Goal: Find contact information: Find contact information

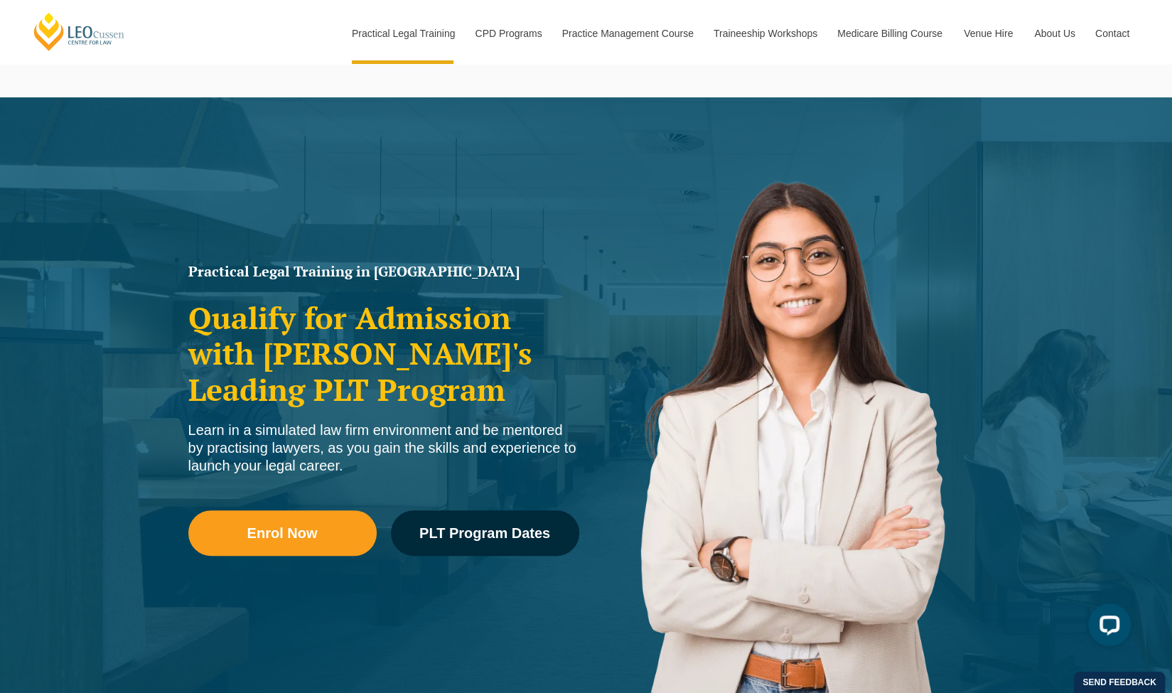
scroll to position [606, 0]
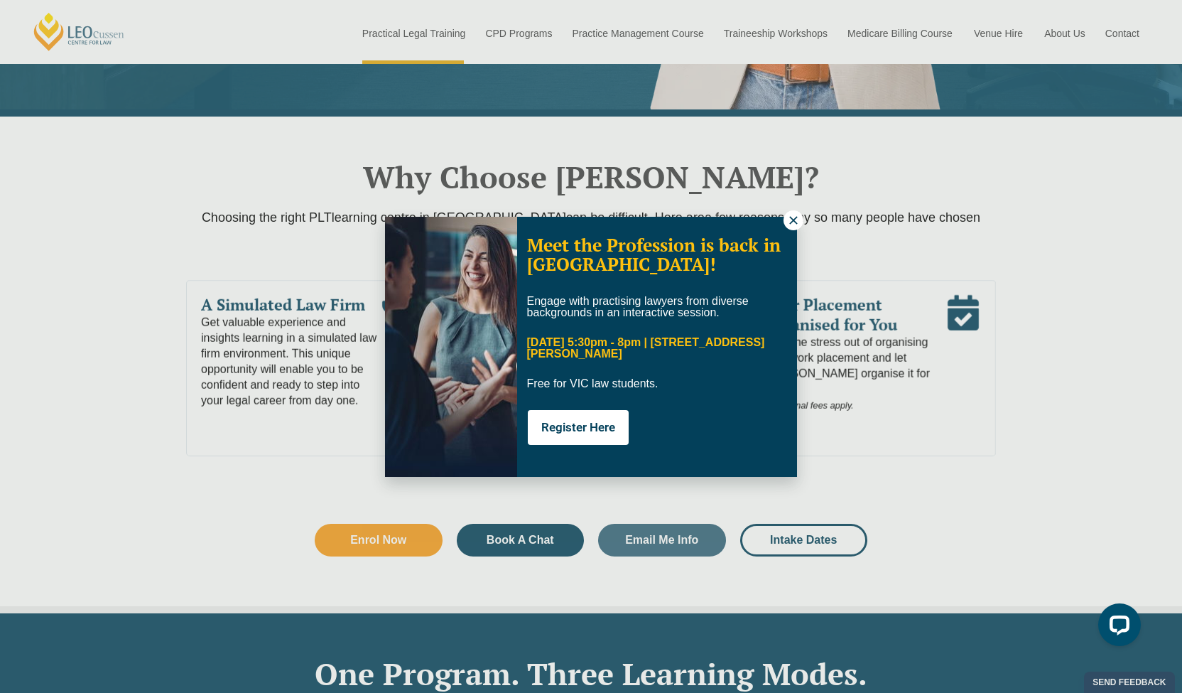
click at [787, 218] on button at bounding box center [794, 220] width 20 height 20
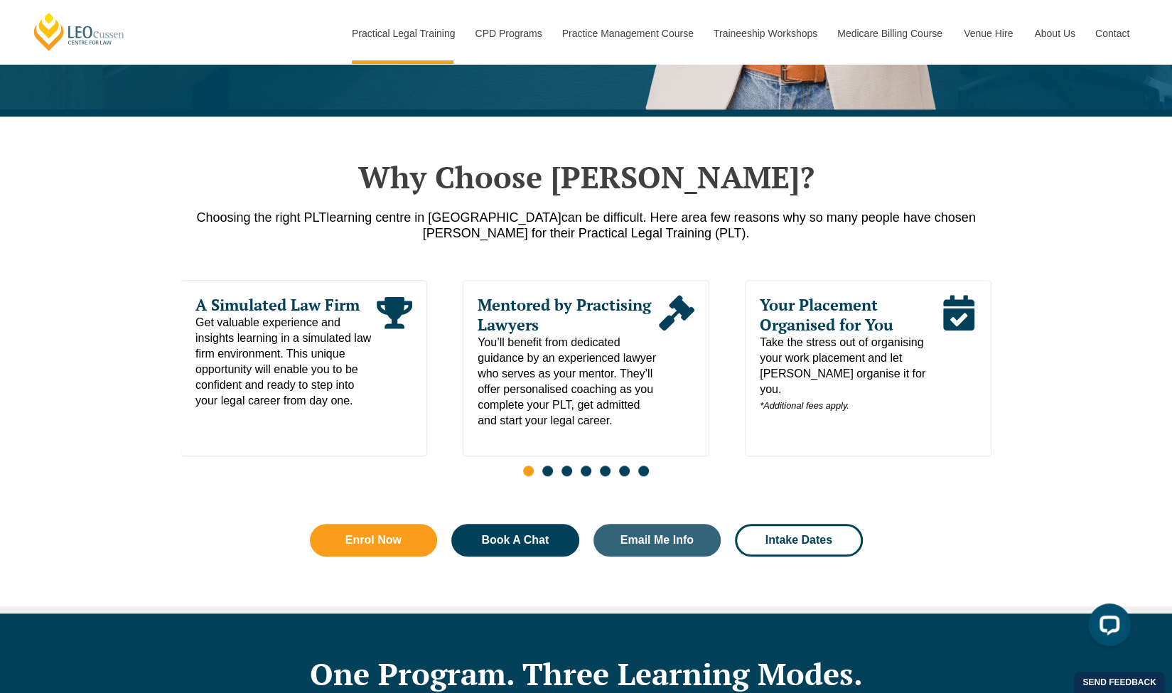
scroll to position [1212, 0]
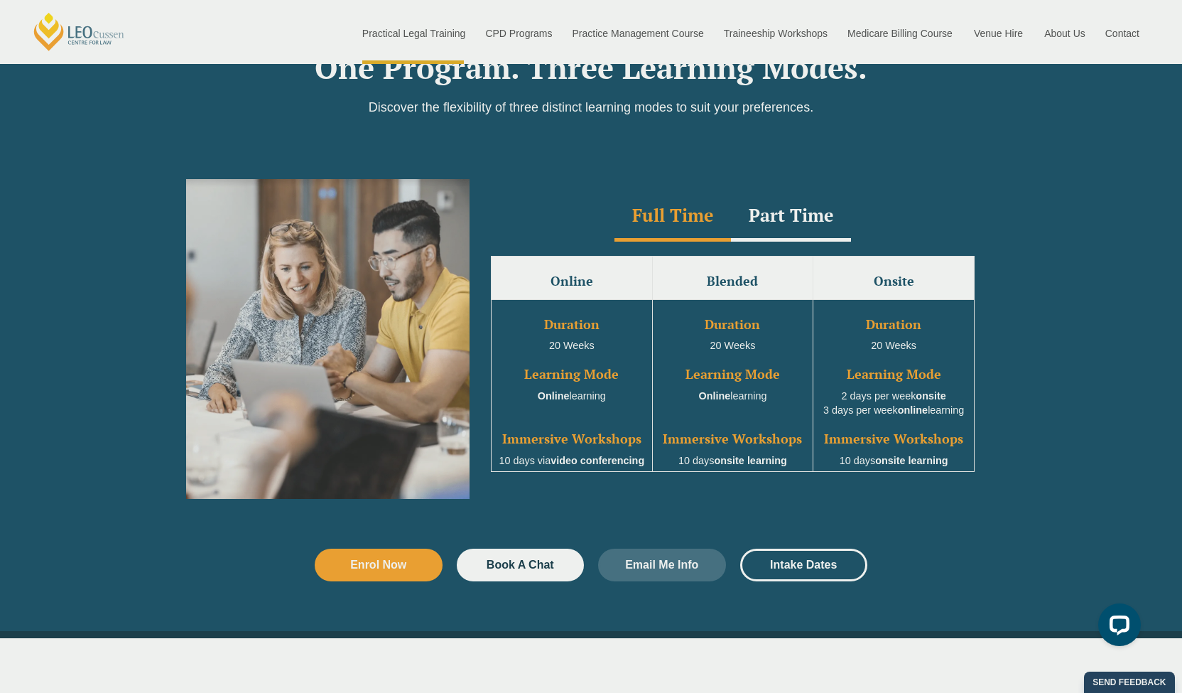
click at [1171, 162] on div "Enrol in PLT Before You Finish Uni We offer multiple intakes and study modes to…" at bounding box center [591, 346] width 1182 height 693
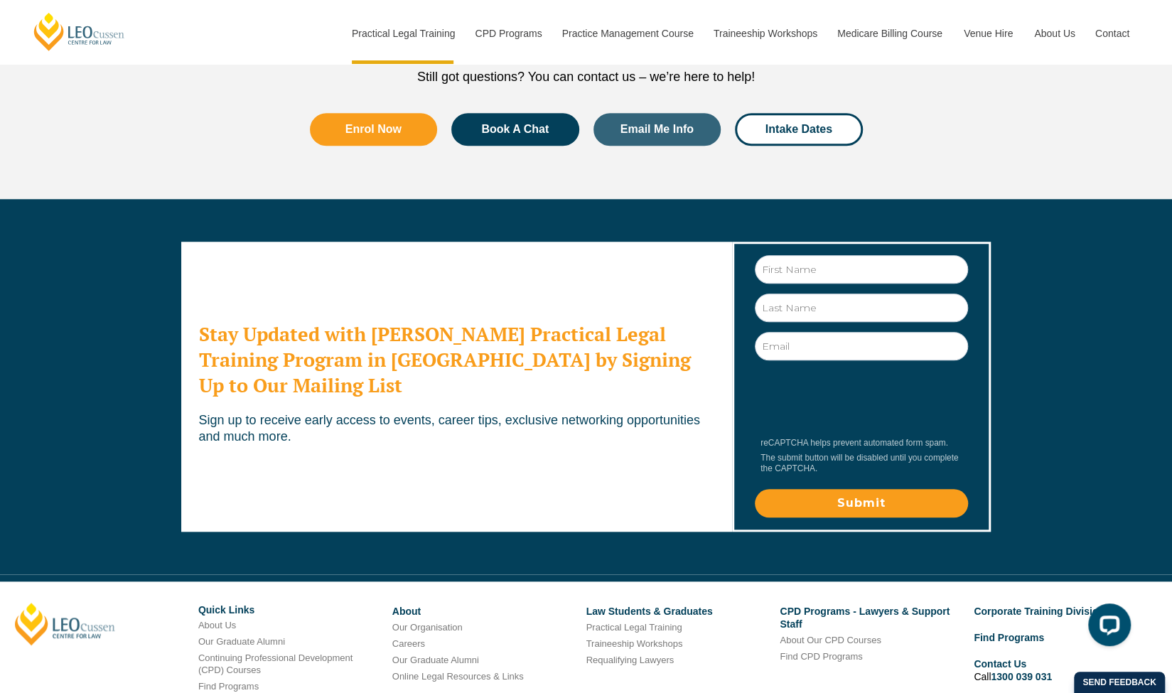
scroll to position [7673, 0]
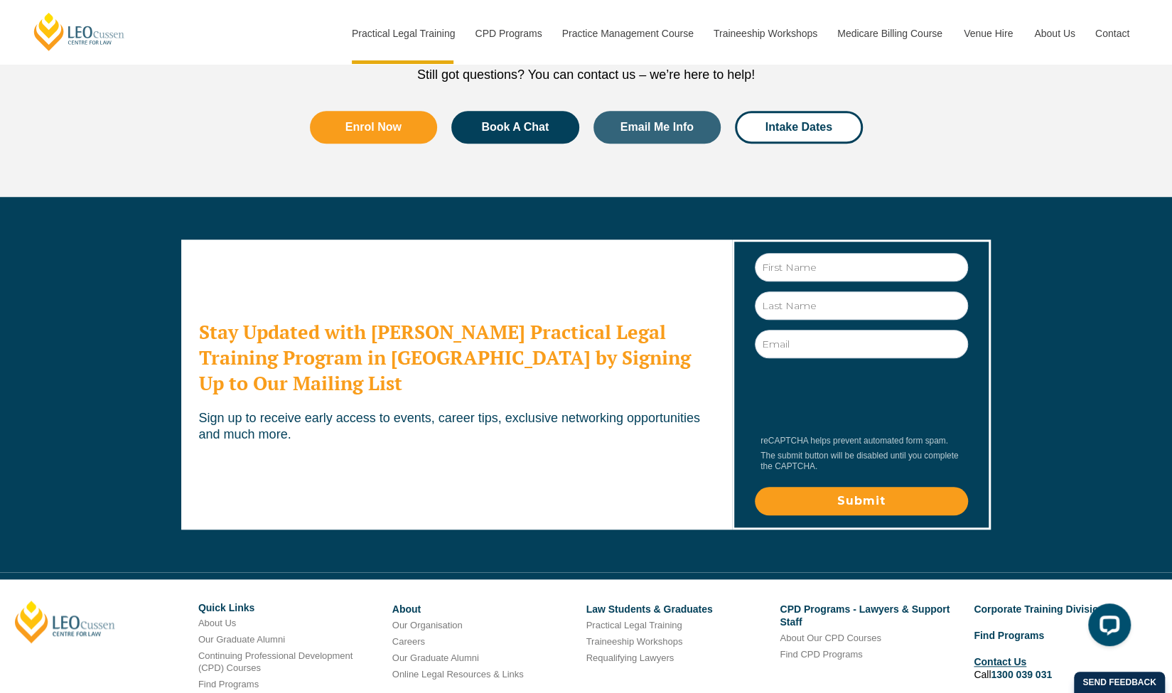
click at [986, 656] on link "Contact Us" at bounding box center [999, 661] width 53 height 11
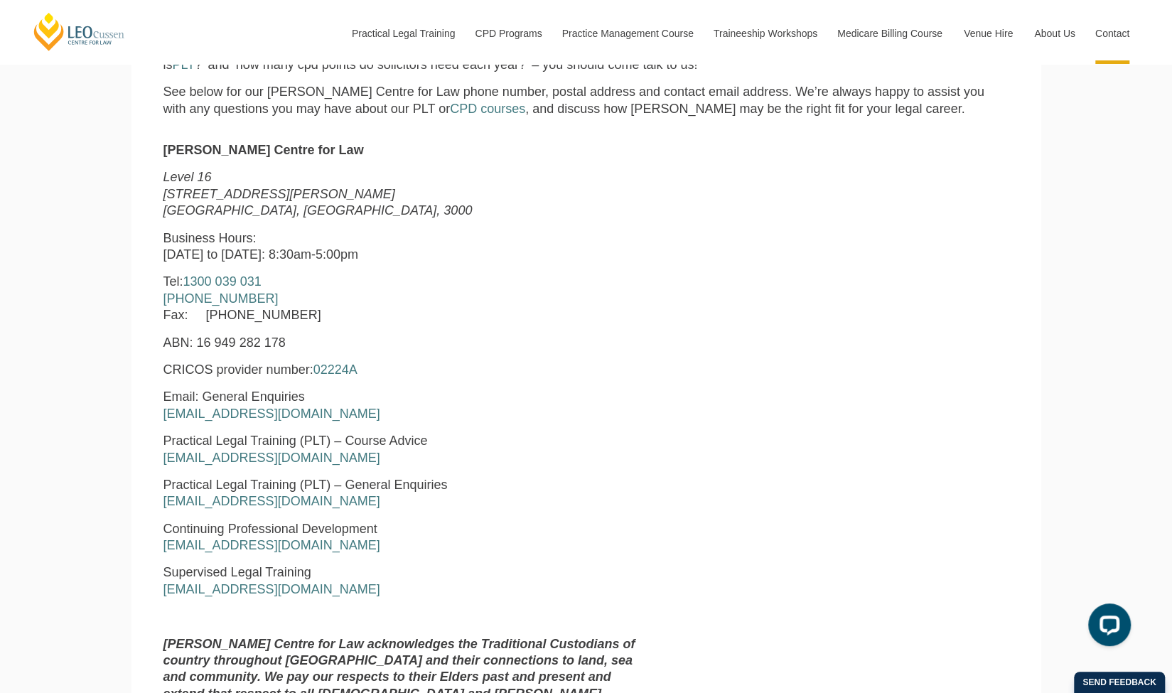
scroll to position [546, 0]
click at [323, 462] on link "courseadvice@leocussen.edu.au" at bounding box center [271, 456] width 217 height 14
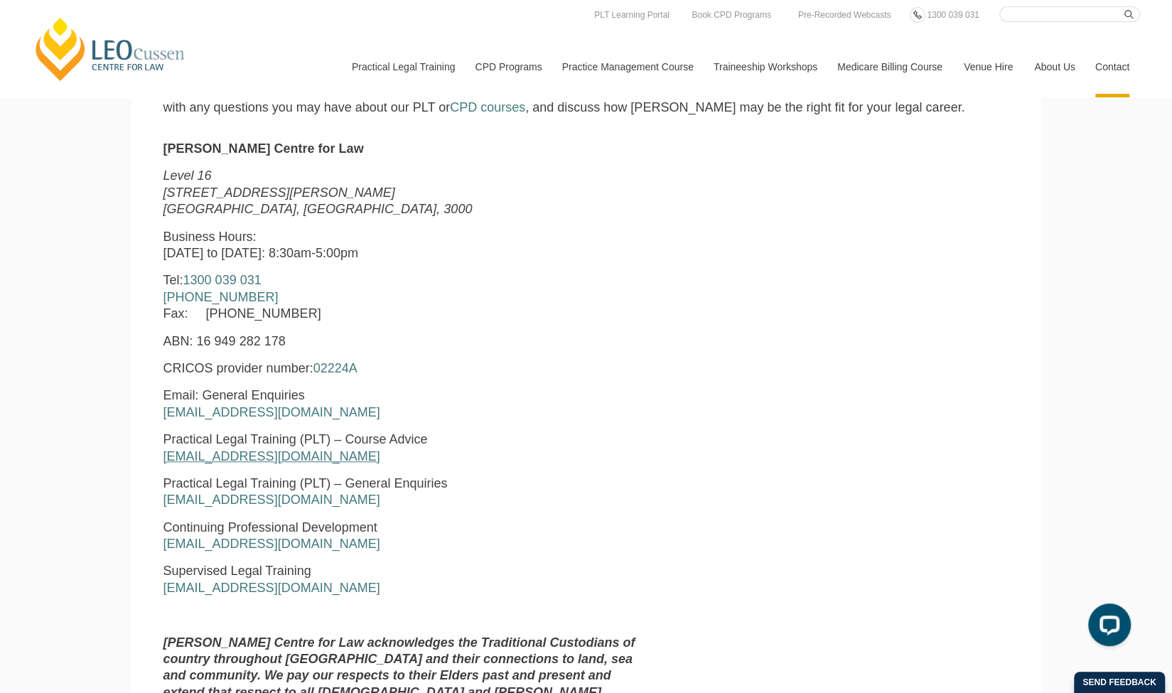
click at [296, 459] on link "courseadvice@leocussen.edu.au" at bounding box center [271, 456] width 217 height 14
drag, startPoint x: 358, startPoint y: 454, endPoint x: 161, endPoint y: 457, distance: 197.6
click at [161, 457] on div "Leo Cussen Centre for Law Level 16 15 William Street Melbourne, Victoria, 3000 …" at bounding box center [406, 435] width 506 height 588
copy link "courseadvice@leocussen.edu.au"
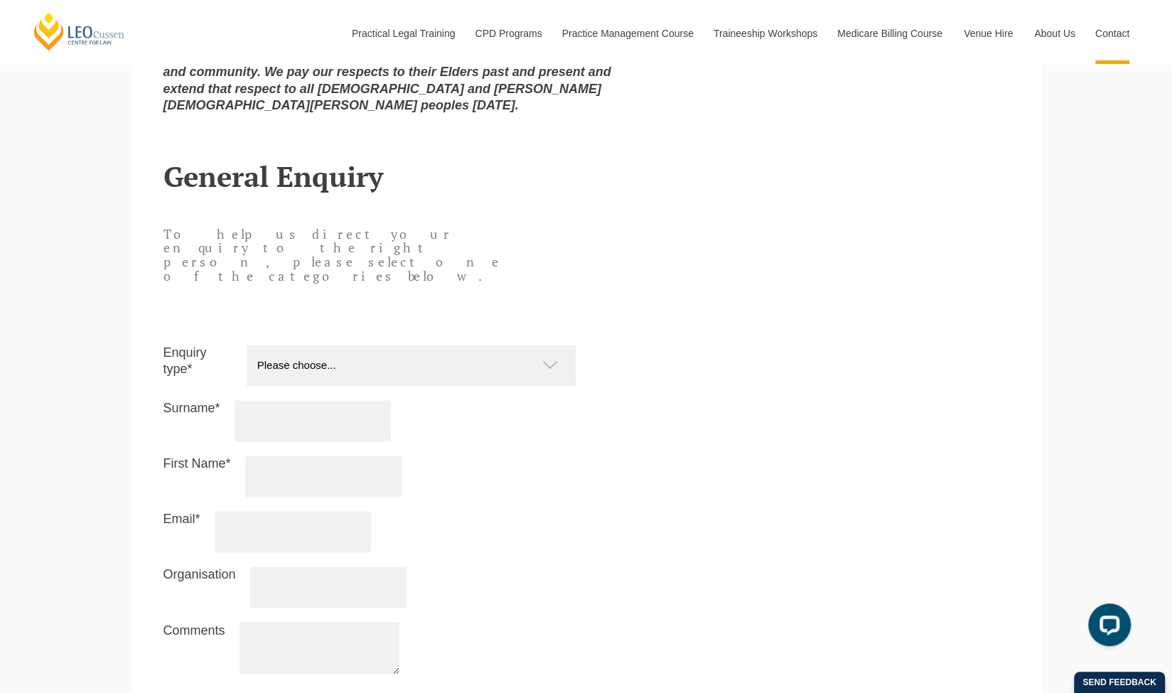
scroll to position [1172, 0]
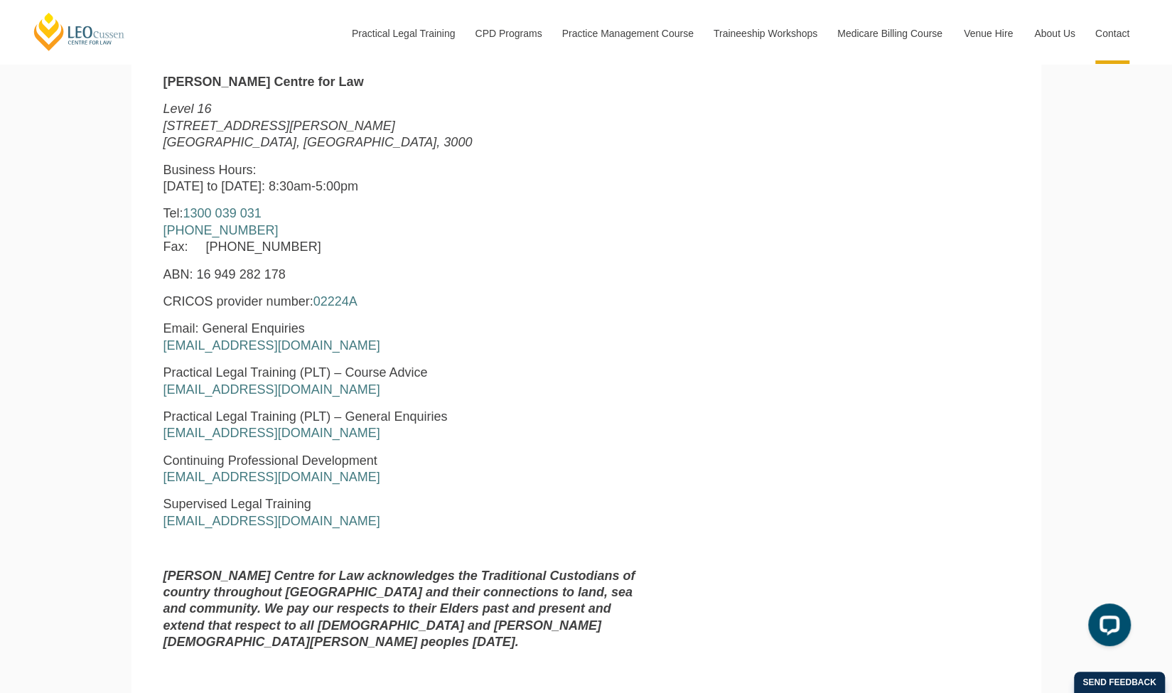
scroll to position [624, 0]
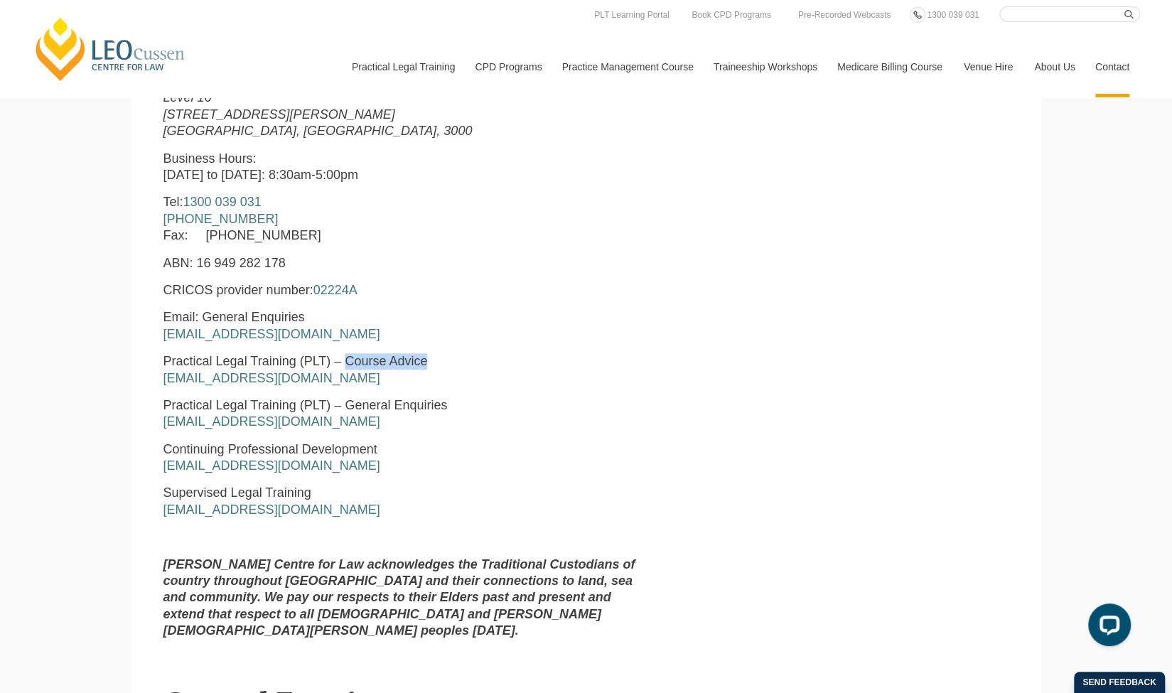
drag, startPoint x: 425, startPoint y: 362, endPoint x: 348, endPoint y: 360, distance: 76.8
click at [348, 360] on p "Practical Legal Training (PLT) – Course Advice courseadvice@leocussen.edu.au" at bounding box center [405, 369] width 485 height 33
copy p "Course Advice"
